Goal: Task Accomplishment & Management: Manage account settings

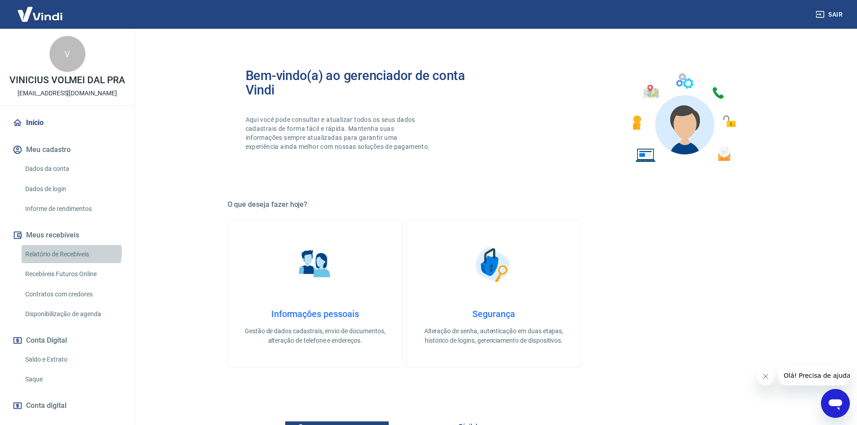
click at [71, 260] on link "Relatório de Recebíveis" at bounding box center [73, 254] width 102 height 18
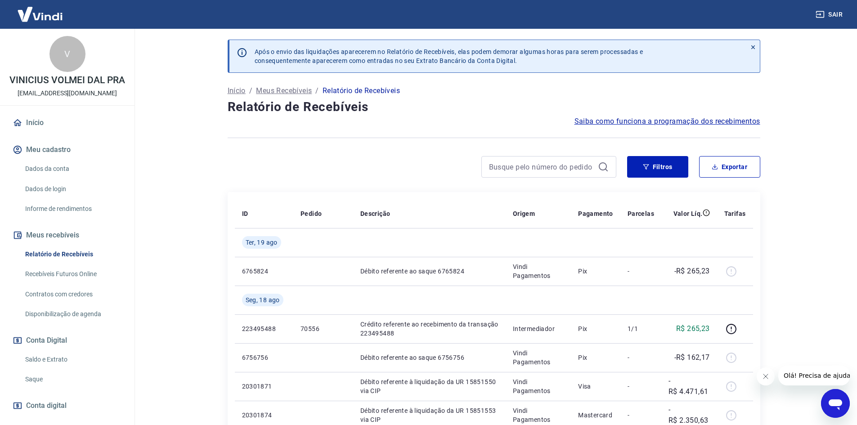
click at [48, 132] on link "Início" at bounding box center [67, 123] width 113 height 20
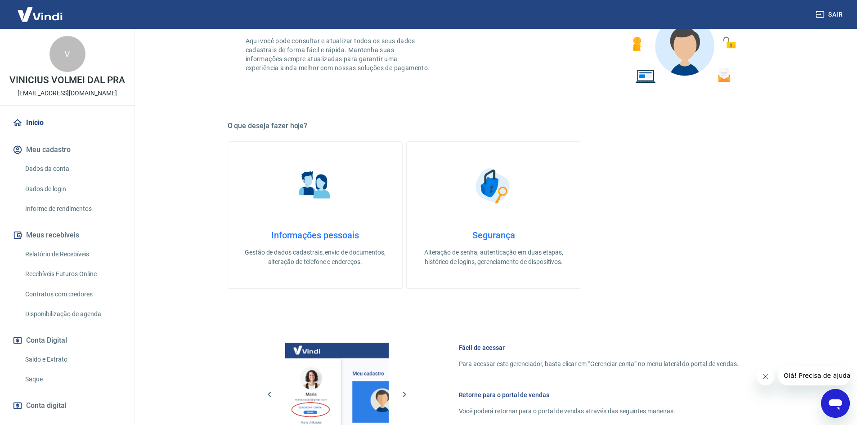
scroll to position [276, 0]
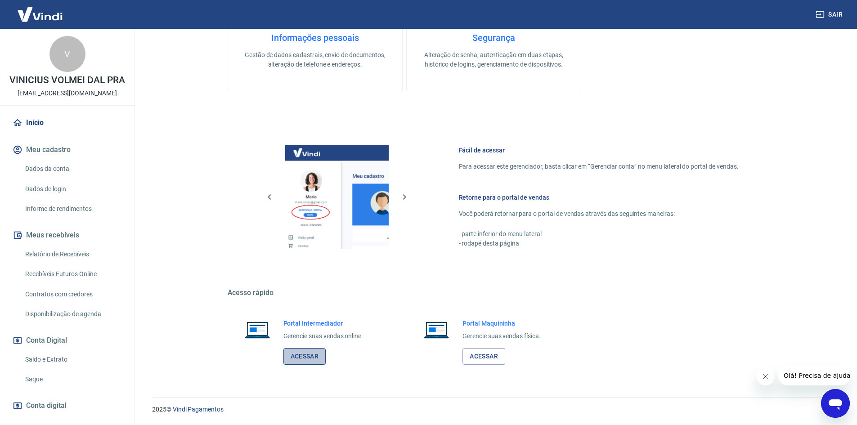
click at [306, 357] on link "Acessar" at bounding box center [304, 356] width 43 height 17
